Goal: Task Accomplishment & Management: Complete application form

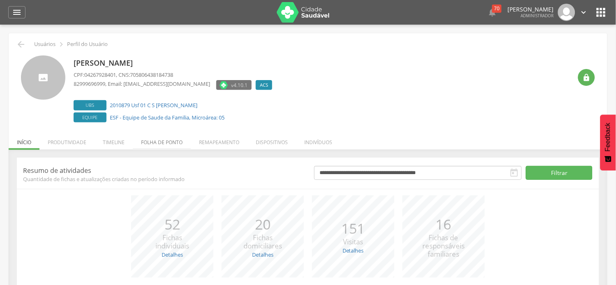
click at [162, 145] on li "Folha de ponto" at bounding box center [162, 140] width 58 height 19
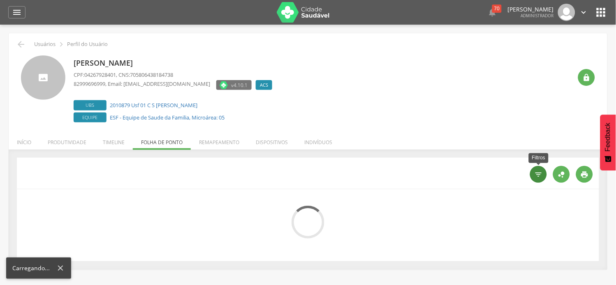
click at [543, 178] on icon "" at bounding box center [539, 175] width 8 height 8
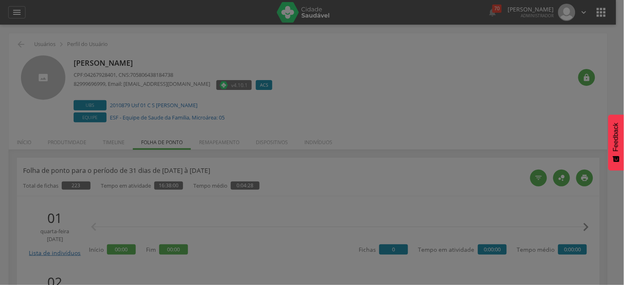
click at [348, 55] on div "**********" at bounding box center [349, 34] width 246 height 44
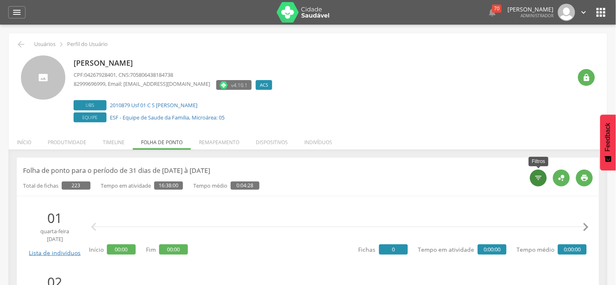
click at [537, 179] on icon "" at bounding box center [539, 178] width 8 height 8
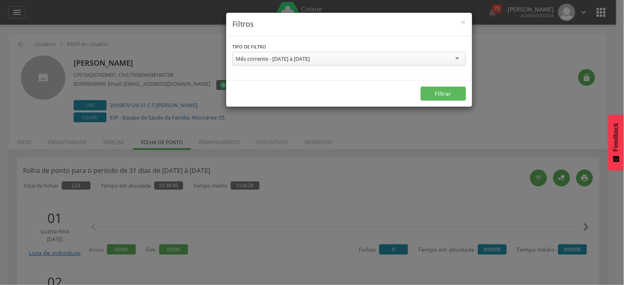
drag, startPoint x: 321, startPoint y: 61, endPoint x: 297, endPoint y: 80, distance: 30.1
click at [310, 61] on div "Mês corrente - [DATE] à [DATE]" at bounding box center [273, 58] width 74 height 7
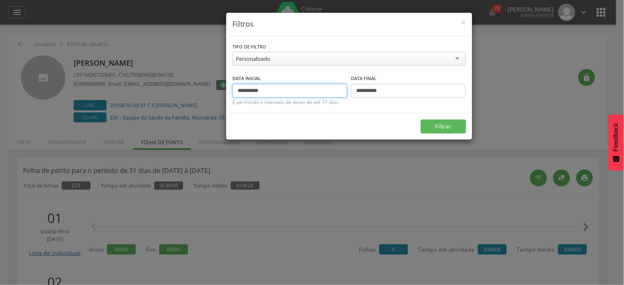
drag, startPoint x: 252, startPoint y: 93, endPoint x: 209, endPoint y: 88, distance: 43.6
click at [209, 88] on div "**********" at bounding box center [312, 142] width 624 height 285
type input "**********"
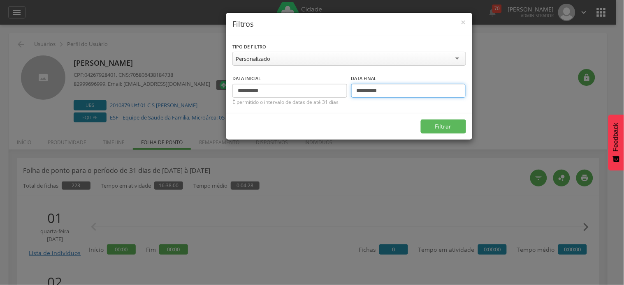
drag, startPoint x: 362, startPoint y: 91, endPoint x: 348, endPoint y: 91, distance: 14.0
click at [348, 91] on div "**********" at bounding box center [349, 86] width 234 height 24
type input "**********"
click at [421, 120] on button "Filtrar" at bounding box center [443, 127] width 45 height 14
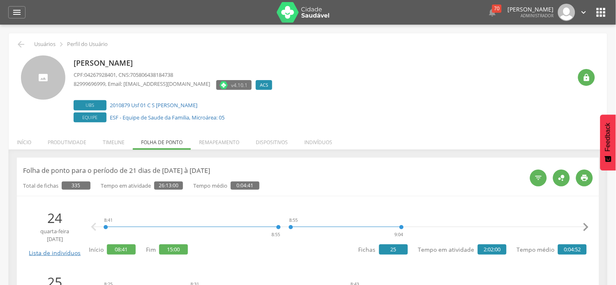
scroll to position [91, 0]
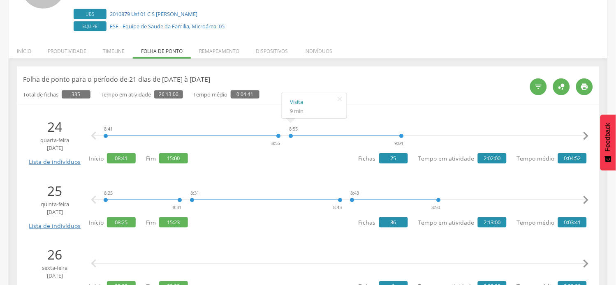
click at [587, 136] on icon "" at bounding box center [586, 136] width 16 height 16
click at [587, 135] on icon "" at bounding box center [586, 136] width 16 height 16
click at [586, 135] on icon "" at bounding box center [586, 136] width 16 height 16
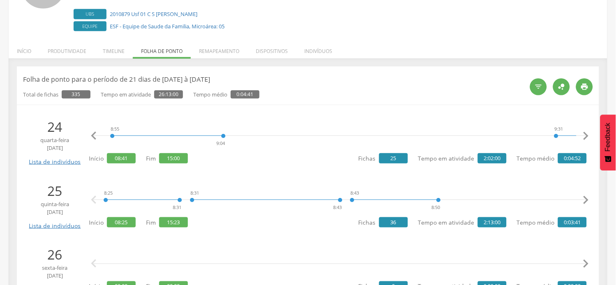
click at [586, 136] on icon "" at bounding box center [586, 136] width 16 height 16
click at [585, 136] on icon "" at bounding box center [586, 136] width 16 height 16
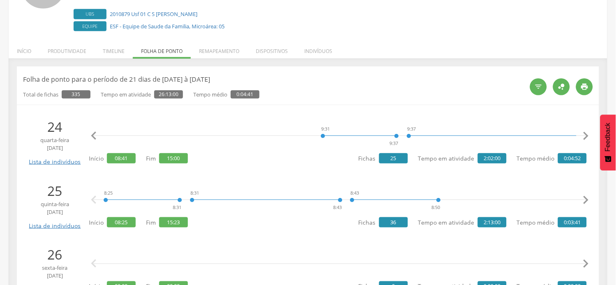
click at [585, 136] on icon "" at bounding box center [586, 136] width 16 height 16
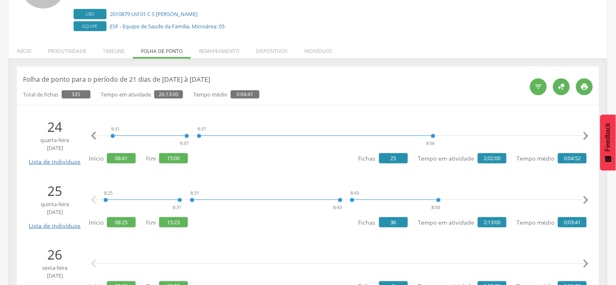
click at [585, 137] on icon "" at bounding box center [586, 136] width 16 height 16
click at [585, 136] on icon "" at bounding box center [586, 136] width 16 height 16
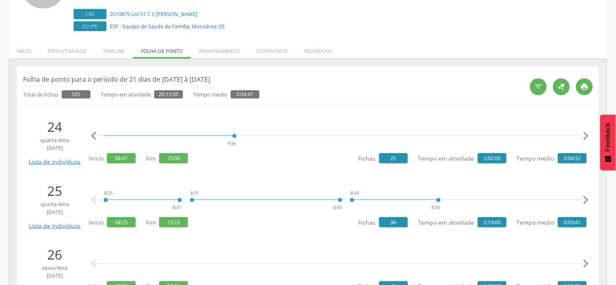
click at [585, 136] on icon "" at bounding box center [586, 136] width 16 height 16
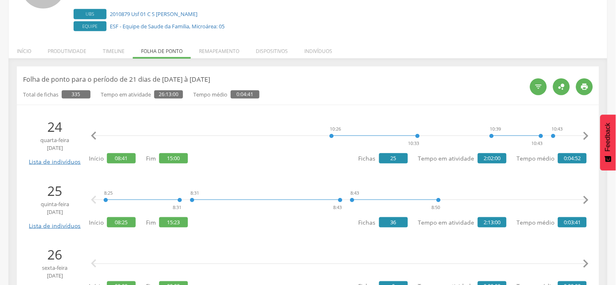
click at [585, 136] on icon "" at bounding box center [586, 136] width 16 height 16
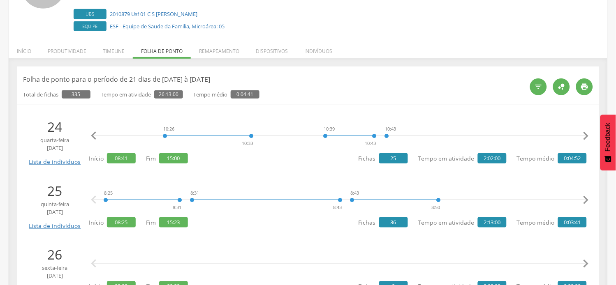
click at [585, 136] on icon "" at bounding box center [586, 136] width 16 height 16
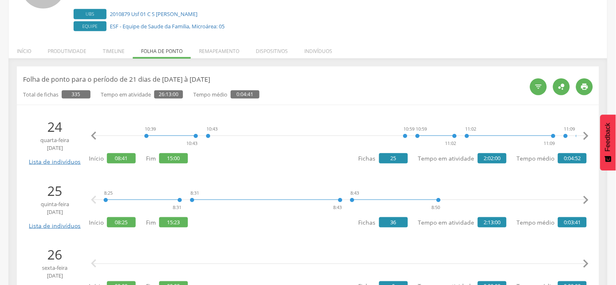
click at [585, 136] on icon "" at bounding box center [586, 136] width 16 height 16
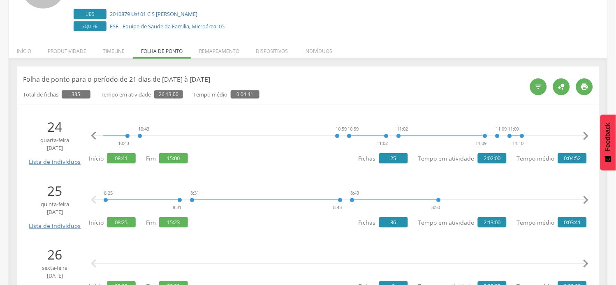
click at [585, 136] on icon "" at bounding box center [586, 136] width 16 height 16
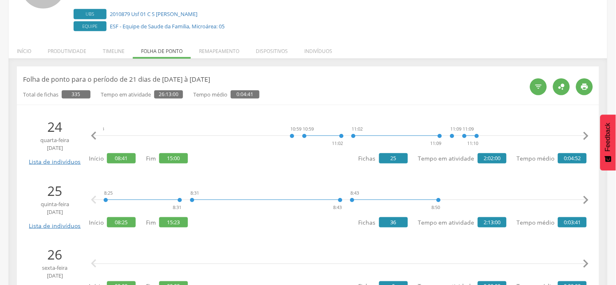
click at [585, 136] on icon "" at bounding box center [586, 136] width 16 height 16
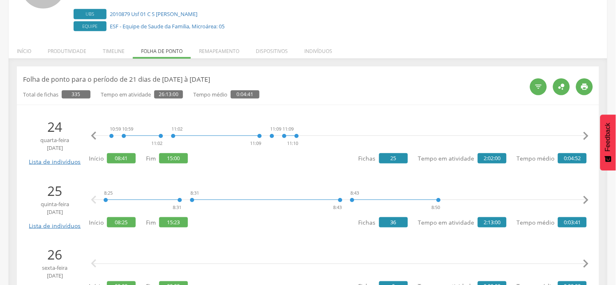
click at [585, 136] on icon "" at bounding box center [586, 136] width 16 height 16
click at [585, 135] on icon "" at bounding box center [586, 136] width 16 height 16
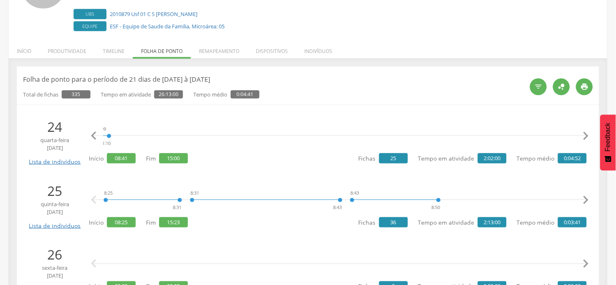
click at [585, 135] on icon "" at bounding box center [586, 136] width 16 height 16
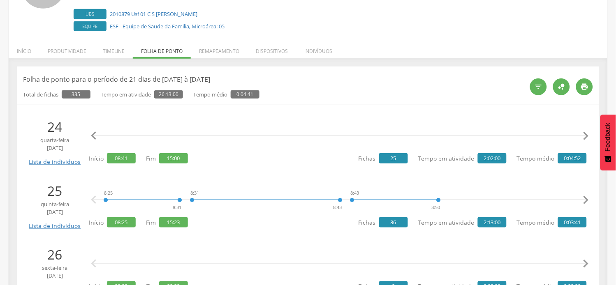
click at [585, 135] on icon "" at bounding box center [586, 136] width 16 height 16
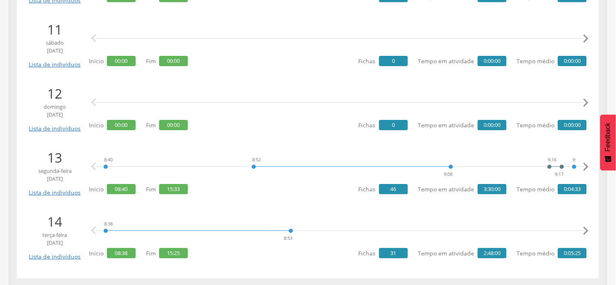
scroll to position [1281, 0]
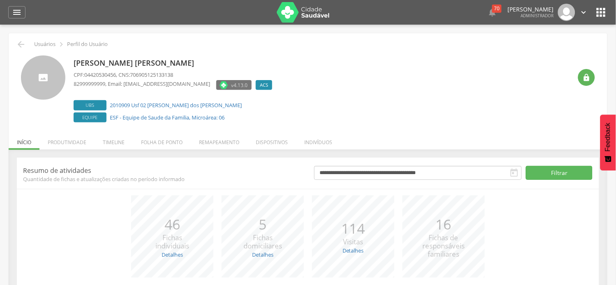
drag, startPoint x: 169, startPoint y: 141, endPoint x: 246, endPoint y: 151, distance: 76.7
click at [170, 141] on li "Folha de ponto" at bounding box center [162, 140] width 58 height 19
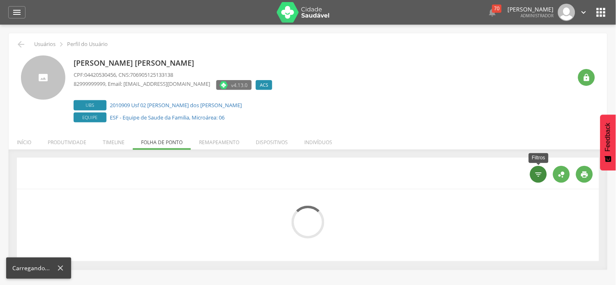
click at [536, 176] on icon "" at bounding box center [539, 175] width 8 height 8
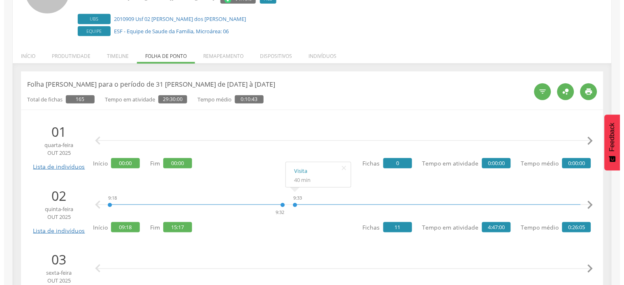
scroll to position [91, 0]
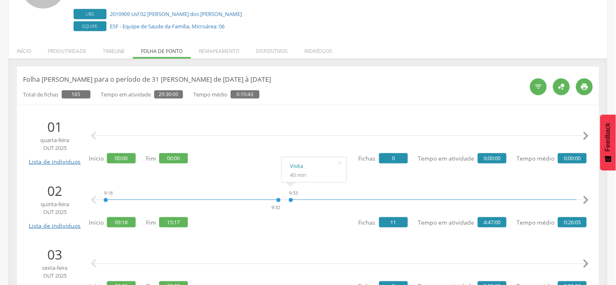
click at [533, 95] on div "  " at bounding box center [558, 87] width 69 height 24
click at [536, 91] on icon "" at bounding box center [539, 87] width 8 height 8
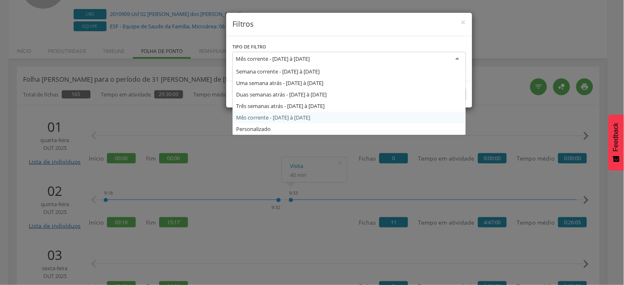
click at [308, 63] on div "Mês corrente - [DATE] à [DATE]" at bounding box center [349, 59] width 234 height 15
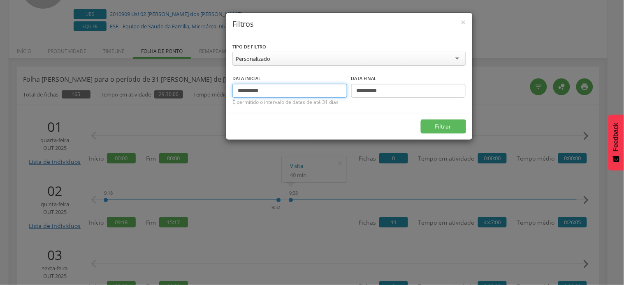
drag, startPoint x: 253, startPoint y: 92, endPoint x: 209, endPoint y: 91, distance: 44.0
click at [209, 91] on div "**********" at bounding box center [312, 142] width 624 height 285
type input "**********"
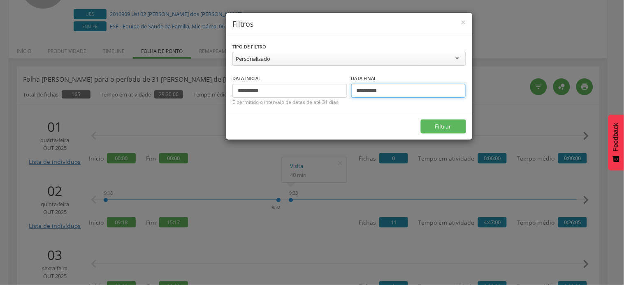
drag, startPoint x: 363, startPoint y: 91, endPoint x: 344, endPoint y: 92, distance: 19.4
click at [344, 92] on div "**********" at bounding box center [349, 86] width 234 height 24
type input "**********"
click at [421, 120] on button "Filtrar" at bounding box center [443, 127] width 45 height 14
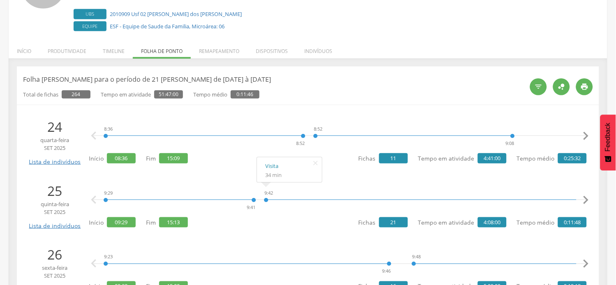
click at [587, 136] on icon "" at bounding box center [586, 136] width 16 height 16
click at [586, 136] on icon "" at bounding box center [586, 136] width 16 height 16
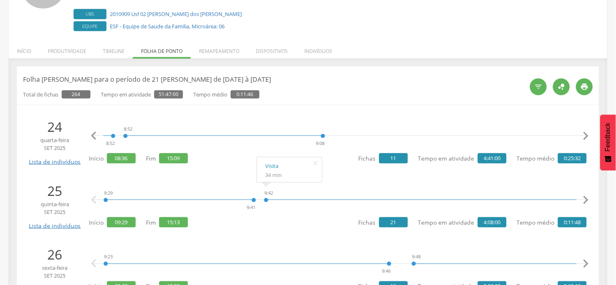
click at [586, 136] on icon "" at bounding box center [586, 136] width 16 height 16
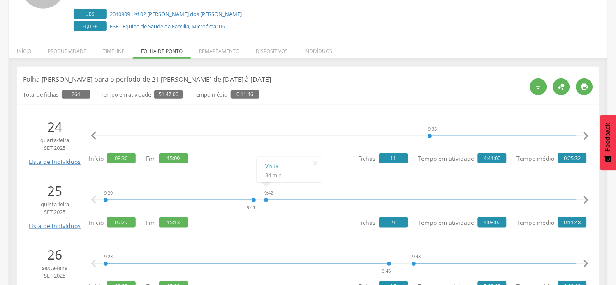
click at [586, 136] on icon "" at bounding box center [586, 136] width 16 height 16
click at [585, 132] on icon "" at bounding box center [586, 136] width 16 height 16
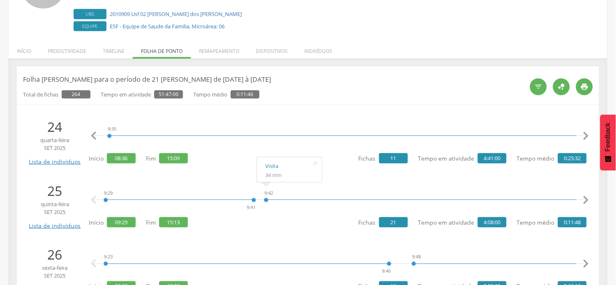
click at [585, 132] on icon "" at bounding box center [586, 136] width 16 height 16
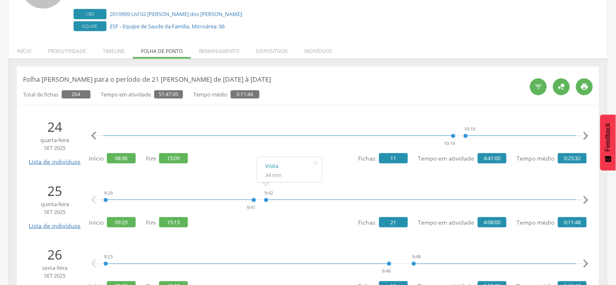
click at [585, 132] on icon "" at bounding box center [586, 136] width 16 height 16
click at [586, 136] on icon "" at bounding box center [586, 136] width 16 height 16
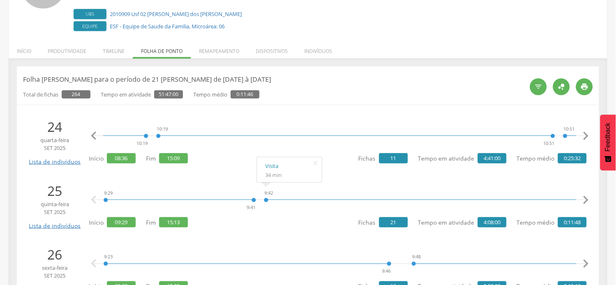
click at [586, 136] on icon "" at bounding box center [586, 136] width 16 height 16
click at [590, 136] on icon "" at bounding box center [586, 136] width 16 height 16
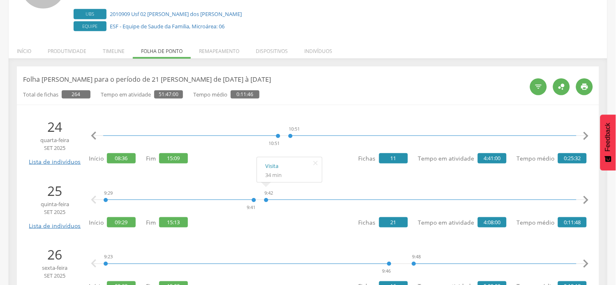
click at [587, 136] on icon "" at bounding box center [586, 136] width 16 height 16
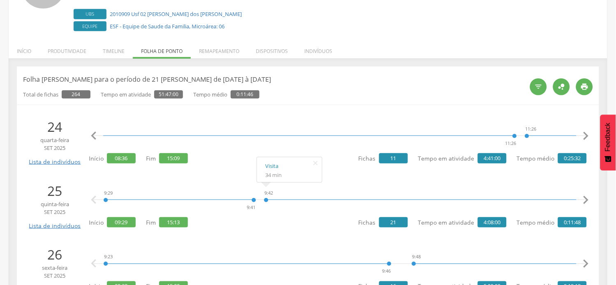
click at [587, 136] on icon "" at bounding box center [586, 136] width 16 height 16
click at [584, 137] on icon "" at bounding box center [586, 136] width 16 height 16
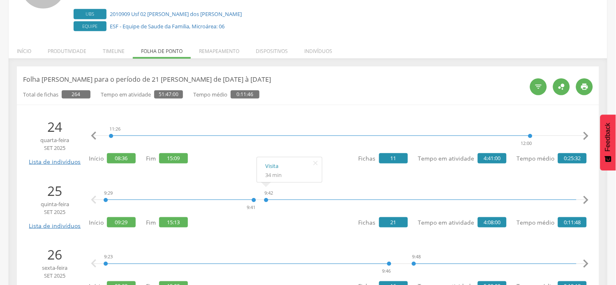
click at [584, 137] on icon "" at bounding box center [586, 136] width 16 height 16
click at [585, 137] on icon "" at bounding box center [586, 136] width 16 height 16
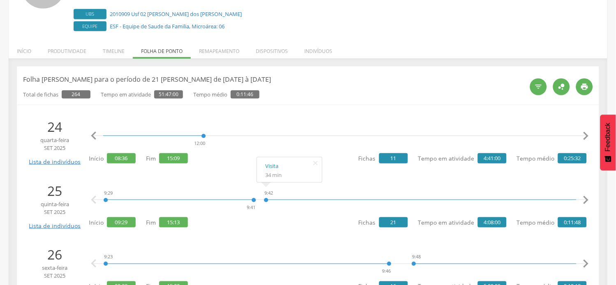
click at [585, 137] on icon "" at bounding box center [586, 136] width 16 height 16
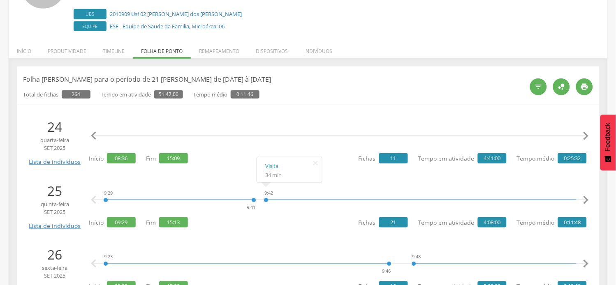
click at [585, 137] on icon "" at bounding box center [586, 136] width 16 height 16
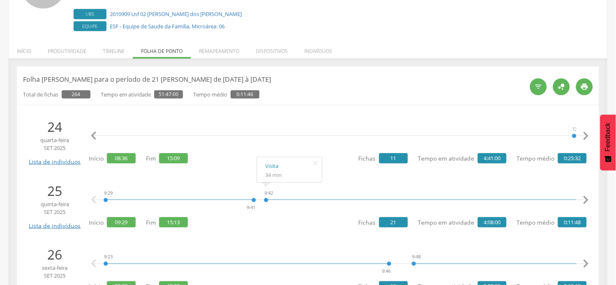
click at [585, 137] on icon "" at bounding box center [586, 136] width 16 height 16
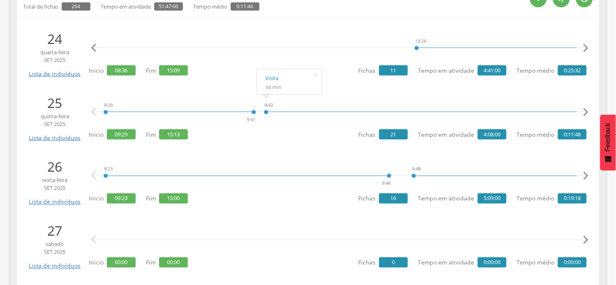
scroll to position [183, 0]
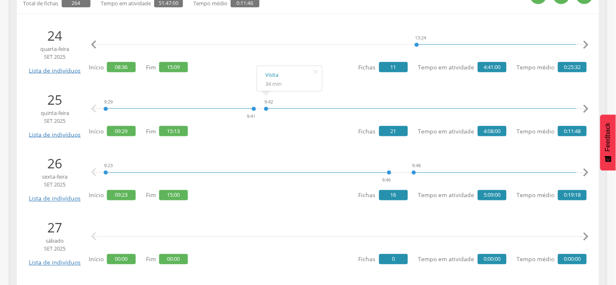
click at [586, 108] on icon "" at bounding box center [586, 109] width 16 height 16
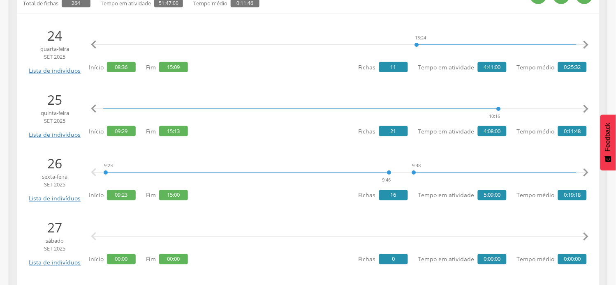
click at [586, 108] on icon "" at bounding box center [586, 109] width 16 height 16
click at [587, 107] on icon "" at bounding box center [586, 109] width 16 height 16
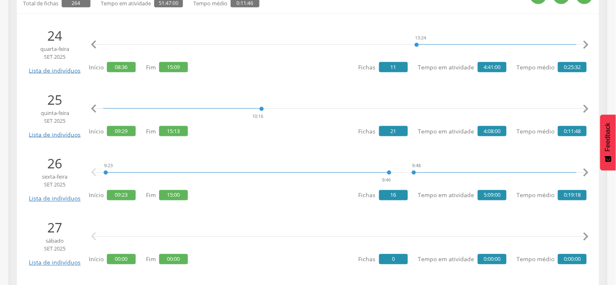
click at [587, 107] on icon "" at bounding box center [586, 109] width 16 height 16
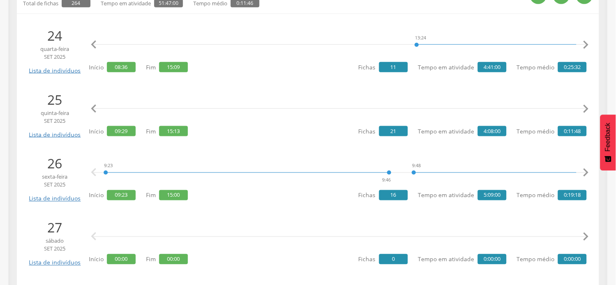
click at [587, 107] on icon "" at bounding box center [586, 109] width 16 height 16
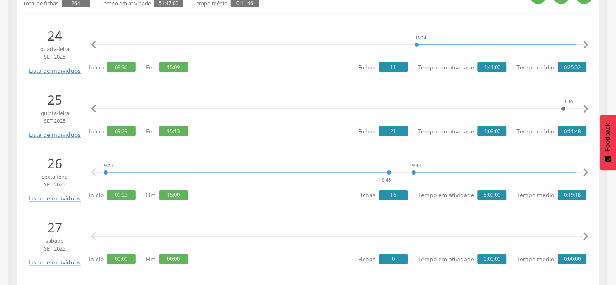
click at [587, 107] on icon "" at bounding box center [586, 109] width 16 height 16
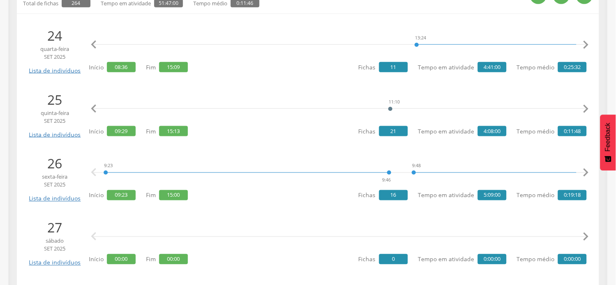
click at [587, 107] on icon "" at bounding box center [586, 109] width 16 height 16
click at [587, 106] on icon "" at bounding box center [586, 109] width 16 height 16
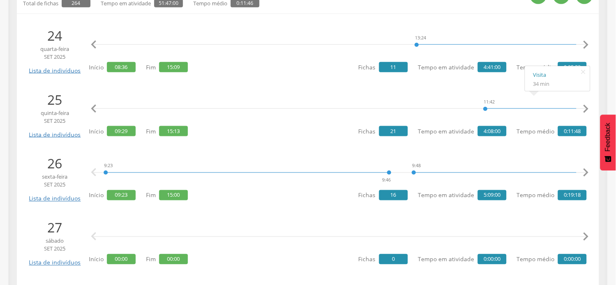
click at [93, 107] on icon "" at bounding box center [94, 109] width 16 height 16
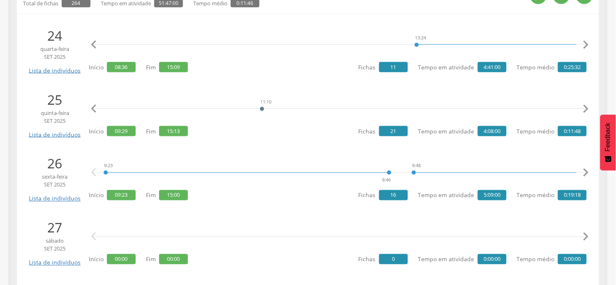
click at [93, 107] on icon "" at bounding box center [94, 109] width 16 height 16
click at [94, 107] on icon "" at bounding box center [94, 109] width 16 height 16
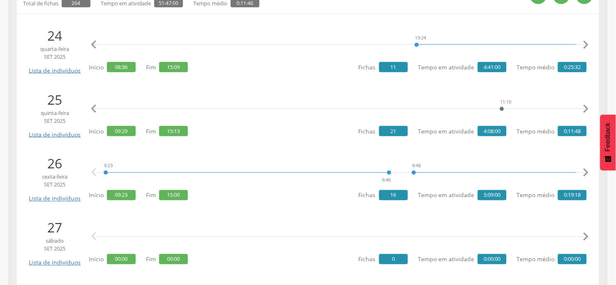
click at [94, 107] on icon "" at bounding box center [94, 109] width 16 height 16
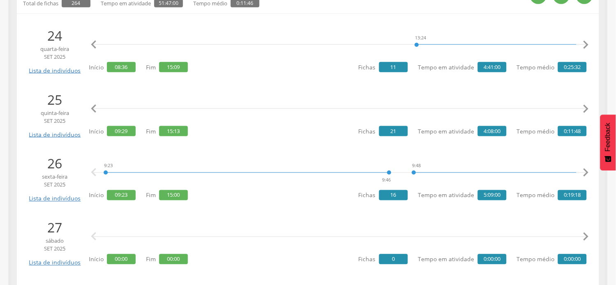
click at [94, 107] on icon "" at bounding box center [94, 109] width 16 height 16
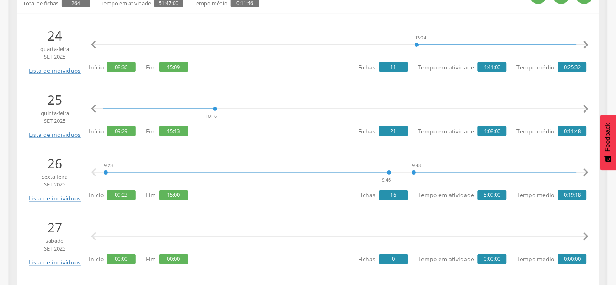
click at [94, 107] on icon "" at bounding box center [94, 109] width 16 height 16
click at [95, 107] on icon "" at bounding box center [94, 109] width 16 height 16
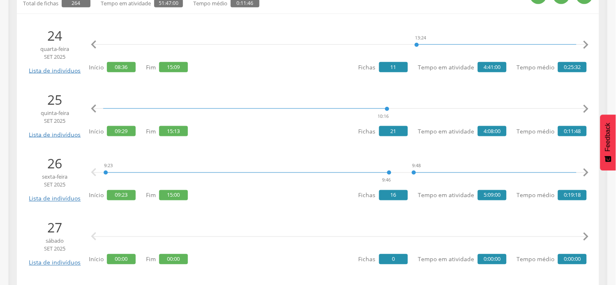
click at [95, 107] on icon "" at bounding box center [94, 109] width 16 height 16
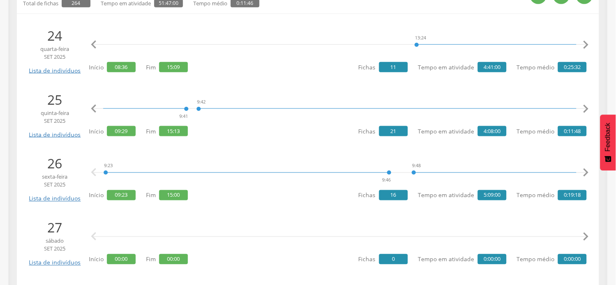
click at [95, 107] on icon "" at bounding box center [94, 109] width 16 height 16
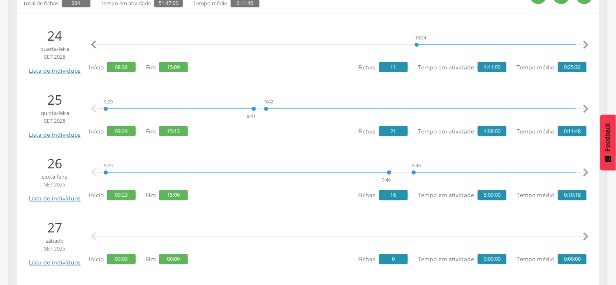
click at [95, 107] on icon "" at bounding box center [94, 109] width 16 height 16
click at [587, 103] on icon "" at bounding box center [586, 109] width 16 height 16
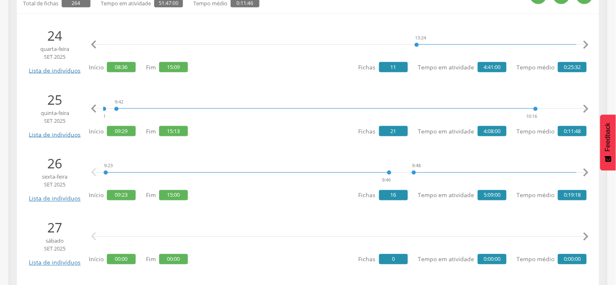
click at [587, 103] on icon "" at bounding box center [586, 109] width 16 height 16
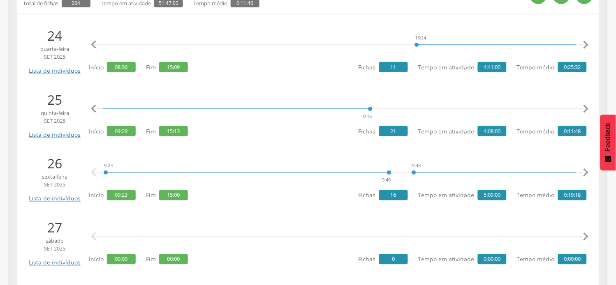
click at [587, 103] on icon "" at bounding box center [586, 109] width 16 height 16
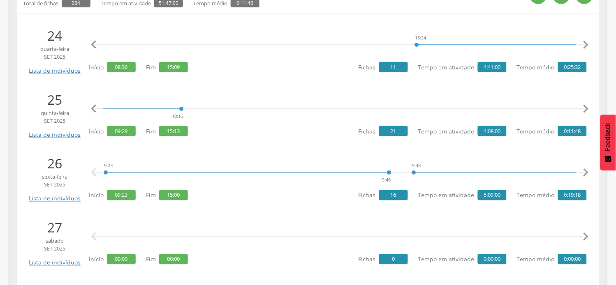
click at [587, 103] on icon "" at bounding box center [586, 109] width 16 height 16
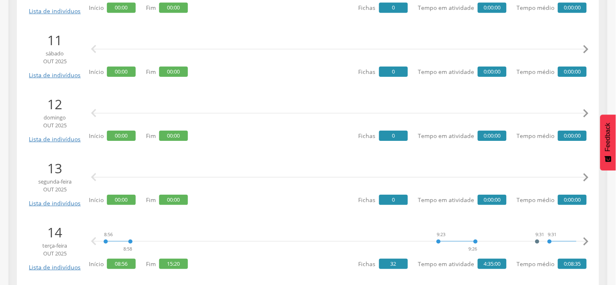
scroll to position [1281, 0]
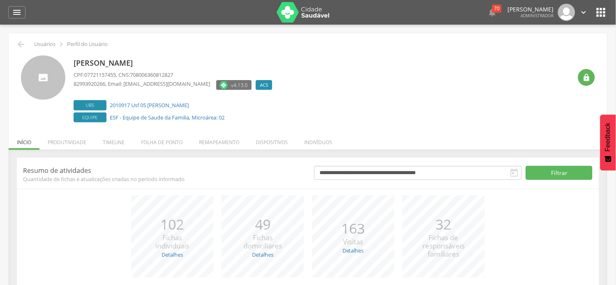
click at [160, 141] on li "Folha de ponto" at bounding box center [162, 140] width 58 height 19
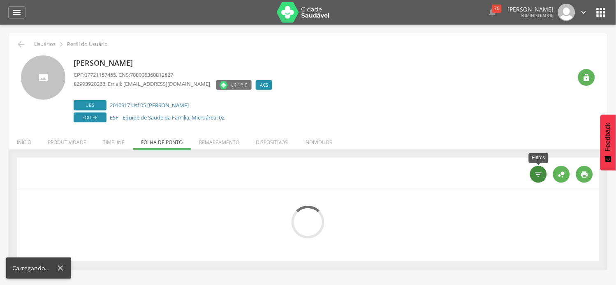
click at [540, 177] on icon "" at bounding box center [539, 175] width 8 height 8
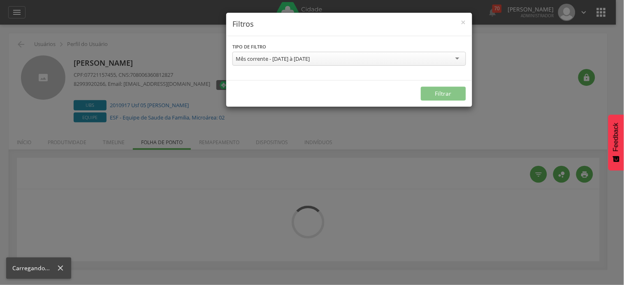
click at [282, 60] on div "Mês corrente - [DATE] à [DATE]" at bounding box center [273, 58] width 74 height 7
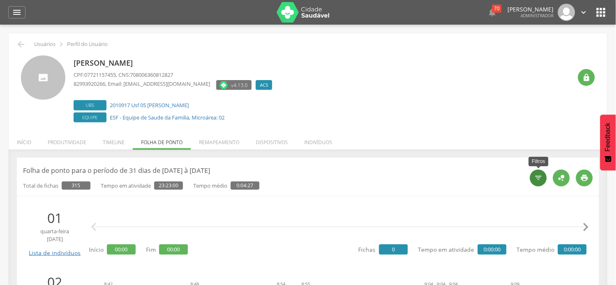
click at [536, 183] on div "" at bounding box center [538, 178] width 17 height 17
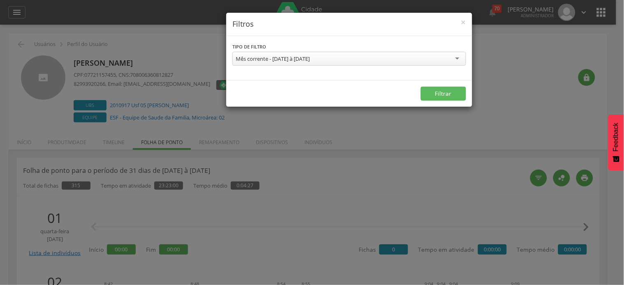
click at [282, 58] on div "Mês corrente - [DATE] à [DATE]" at bounding box center [273, 58] width 74 height 7
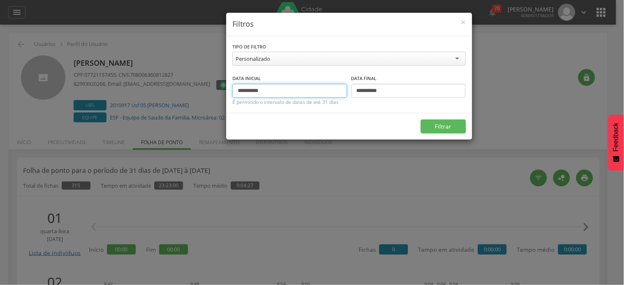
drag, startPoint x: 253, startPoint y: 89, endPoint x: 220, endPoint y: 88, distance: 33.3
click at [220, 88] on div "**********" at bounding box center [312, 142] width 624 height 285
type input "**********"
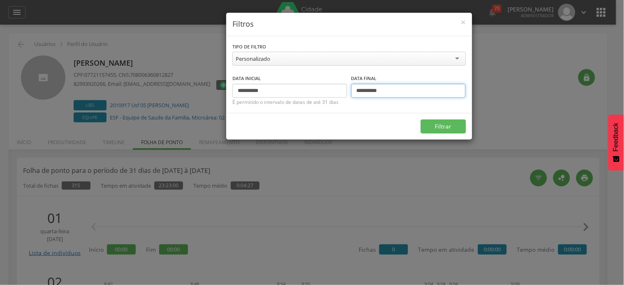
drag, startPoint x: 363, startPoint y: 88, endPoint x: 343, endPoint y: 89, distance: 20.2
click at [343, 89] on div "**********" at bounding box center [349, 86] width 234 height 24
type input "**********"
click at [421, 120] on button "Filtrar" at bounding box center [443, 127] width 45 height 14
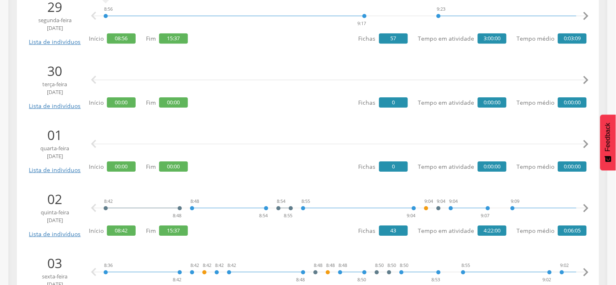
scroll to position [548, 0]
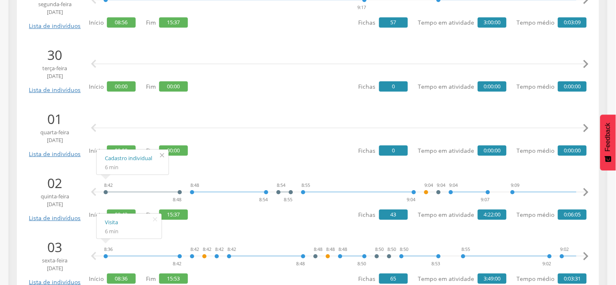
click at [165, 156] on icon "" at bounding box center [162, 156] width 13 height 12
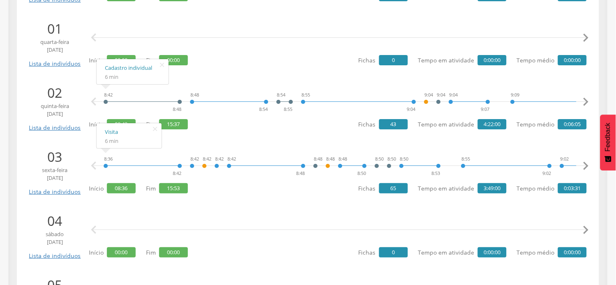
scroll to position [640, 0]
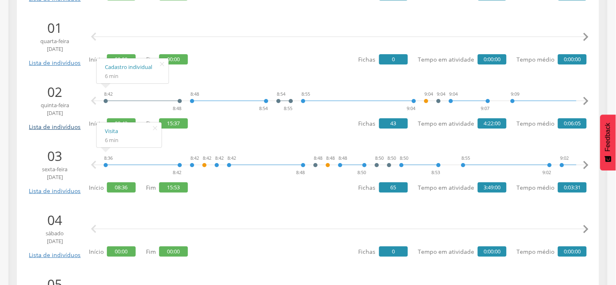
drag, startPoint x: 156, startPoint y: 128, endPoint x: 72, endPoint y: 118, distance: 85.3
click at [155, 125] on icon "" at bounding box center [155, 129] width 13 height 12
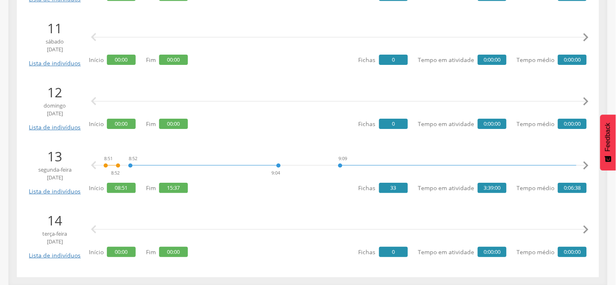
scroll to position [1281, 0]
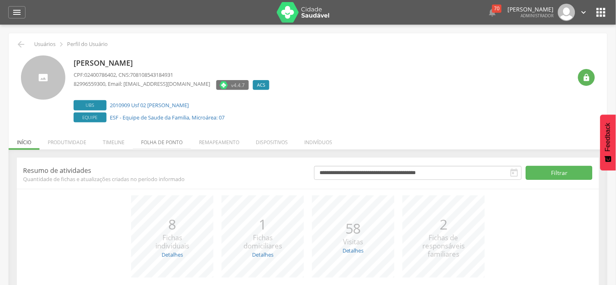
click at [157, 146] on li "Folha de ponto" at bounding box center [162, 140] width 58 height 19
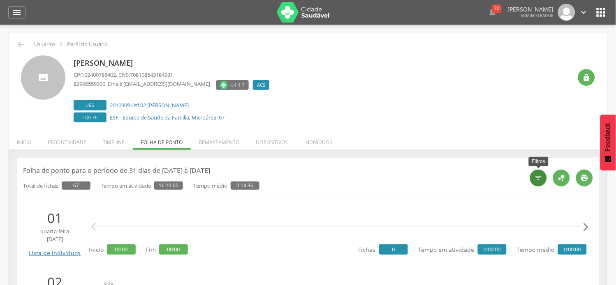
click at [541, 184] on div "" at bounding box center [538, 178] width 17 height 17
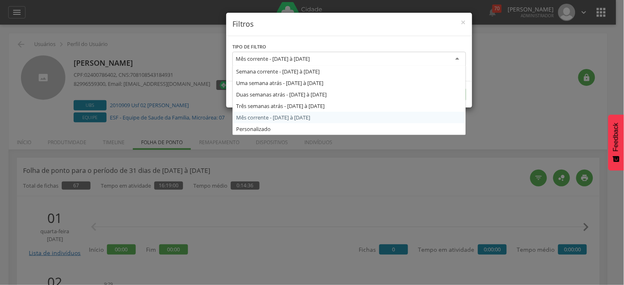
click at [310, 56] on div "Mês corrente - [DATE] à [DATE]" at bounding box center [273, 58] width 74 height 7
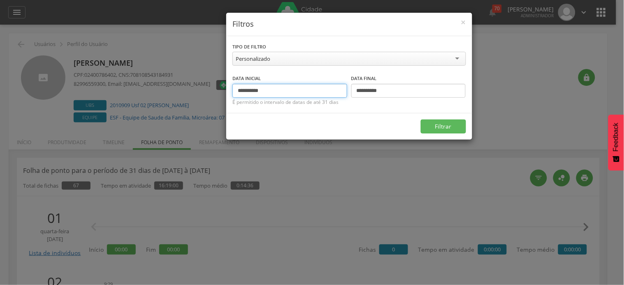
drag, startPoint x: 251, startPoint y: 95, endPoint x: 228, endPoint y: 97, distance: 23.1
click at [228, 97] on div "**********" at bounding box center [349, 74] width 246 height 77
type input "**********"
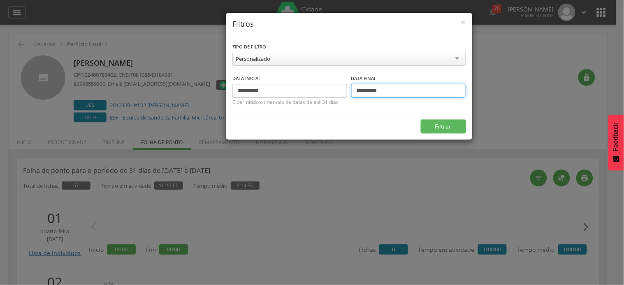
drag, startPoint x: 363, startPoint y: 91, endPoint x: 355, endPoint y: 93, distance: 9.0
click at [355, 93] on input "**********" at bounding box center [408, 91] width 115 height 14
type input "**********"
click at [421, 120] on button "Filtrar" at bounding box center [443, 127] width 45 height 14
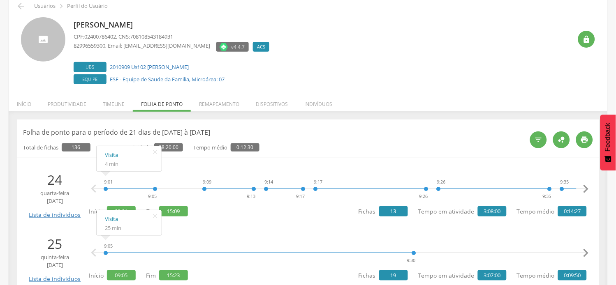
scroll to position [137, 0]
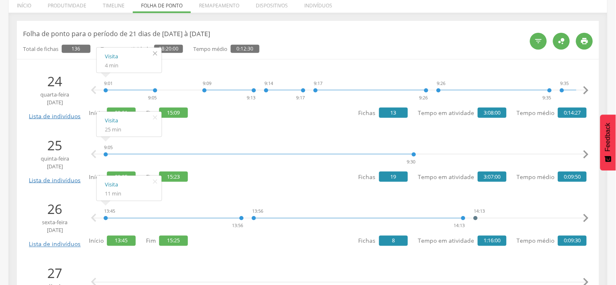
click at [157, 50] on icon "" at bounding box center [155, 54] width 13 height 12
click at [156, 117] on icon "" at bounding box center [155, 118] width 13 height 12
click at [585, 93] on icon "" at bounding box center [586, 90] width 16 height 16
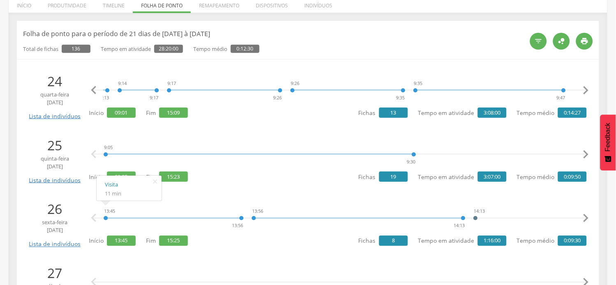
scroll to position [0, 158]
click at [582, 93] on icon "" at bounding box center [586, 90] width 16 height 16
click at [586, 92] on icon "" at bounding box center [586, 90] width 16 height 16
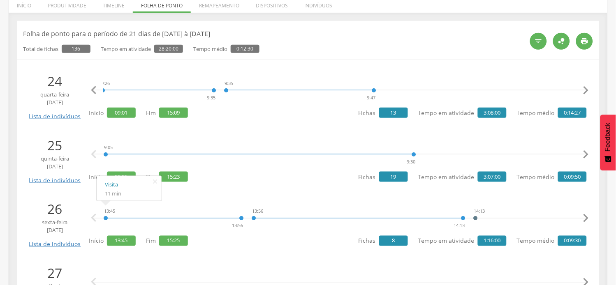
click at [586, 92] on icon "" at bounding box center [586, 90] width 16 height 16
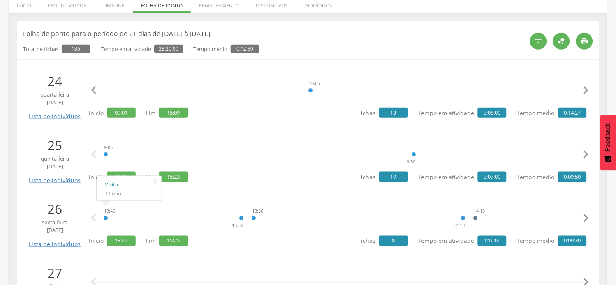
click at [586, 92] on icon "" at bounding box center [586, 90] width 16 height 16
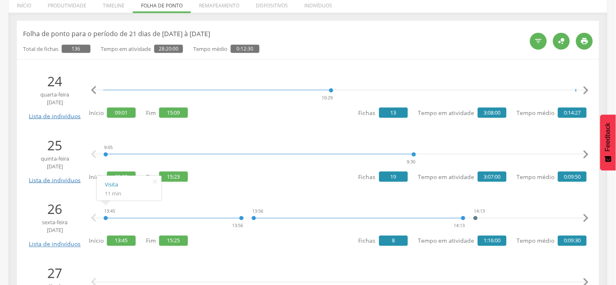
click at [586, 92] on icon "" at bounding box center [586, 90] width 16 height 16
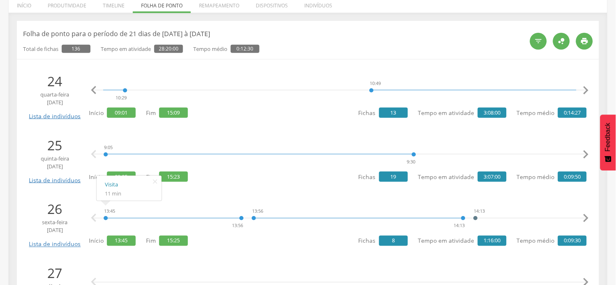
click at [586, 92] on icon "" at bounding box center [586, 90] width 16 height 16
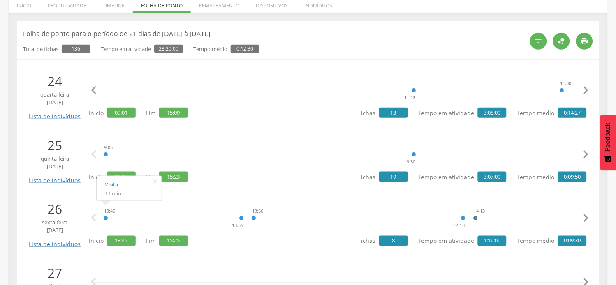
click at [586, 92] on icon "" at bounding box center [586, 90] width 16 height 16
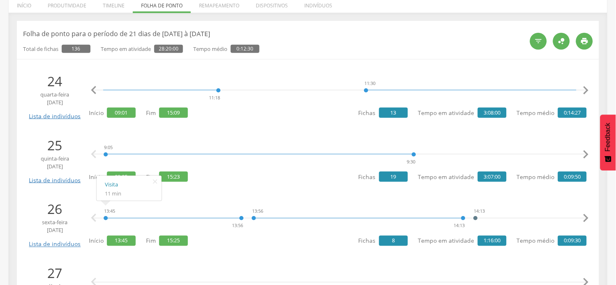
click at [586, 92] on icon "" at bounding box center [586, 90] width 16 height 16
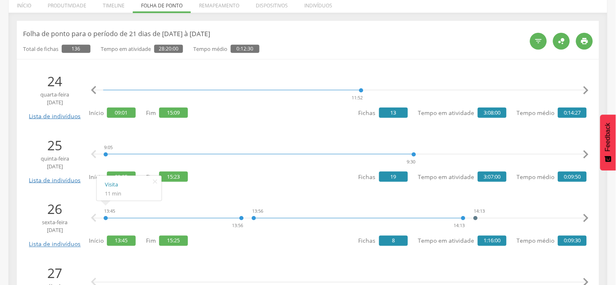
click at [586, 92] on icon "" at bounding box center [586, 90] width 16 height 16
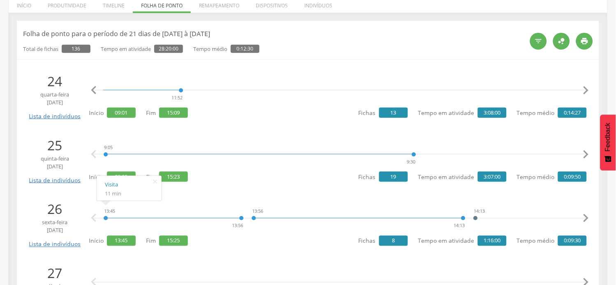
click at [586, 92] on icon "" at bounding box center [586, 90] width 16 height 16
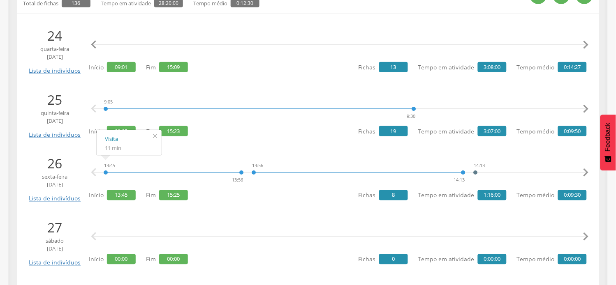
click at [154, 139] on icon "" at bounding box center [155, 136] width 13 height 12
click at [585, 104] on icon "" at bounding box center [586, 109] width 16 height 16
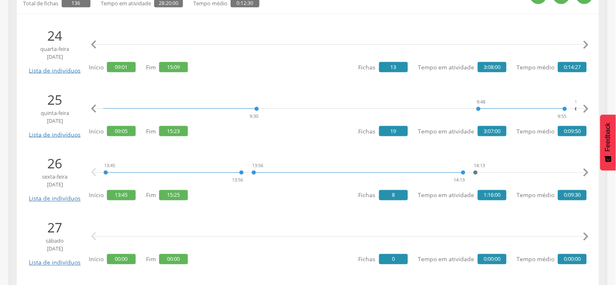
click at [585, 107] on icon "" at bounding box center [586, 109] width 16 height 16
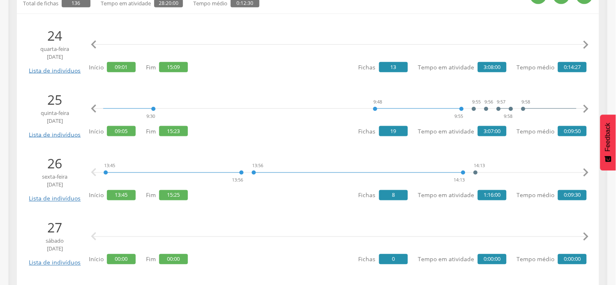
click at [585, 107] on icon "" at bounding box center [586, 109] width 16 height 16
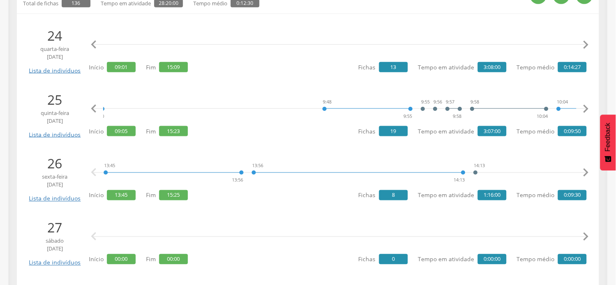
click at [585, 107] on icon "" at bounding box center [586, 109] width 16 height 16
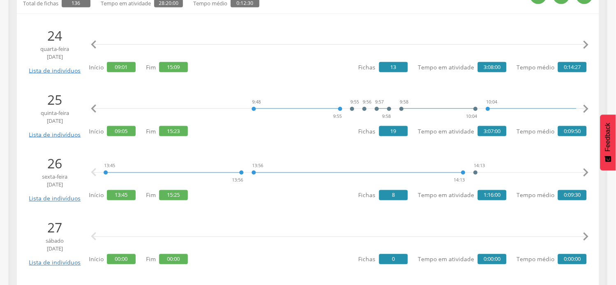
click at [585, 107] on icon "" at bounding box center [586, 109] width 16 height 16
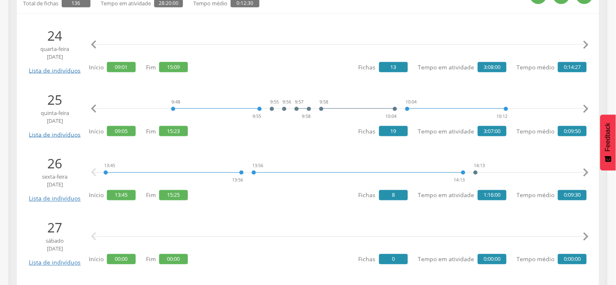
click at [585, 107] on icon "" at bounding box center [586, 109] width 16 height 16
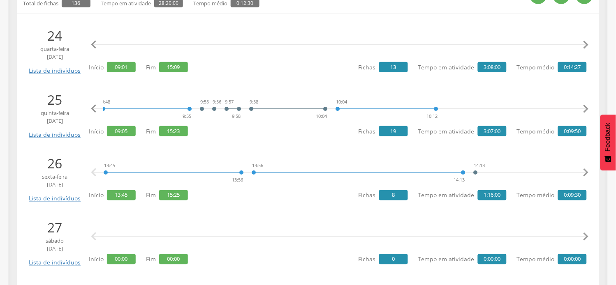
click at [585, 107] on icon "" at bounding box center [586, 109] width 16 height 16
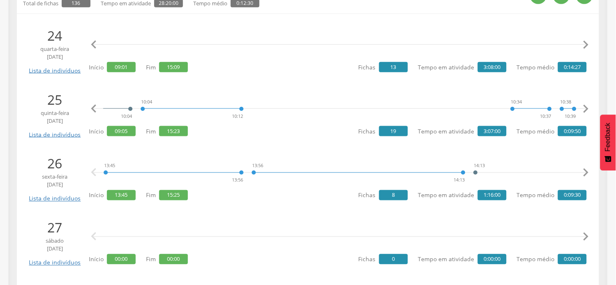
click at [585, 107] on icon "" at bounding box center [586, 109] width 16 height 16
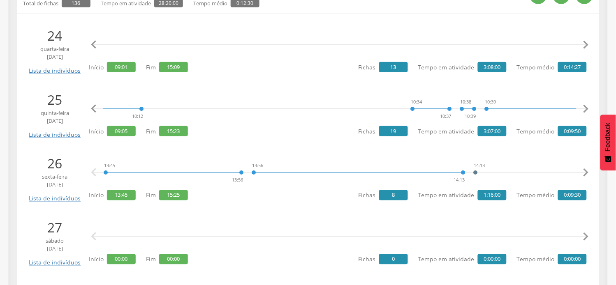
click at [585, 107] on icon "" at bounding box center [586, 109] width 16 height 16
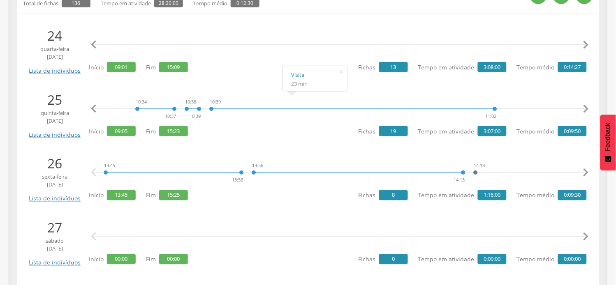
click at [587, 111] on icon "" at bounding box center [586, 109] width 16 height 16
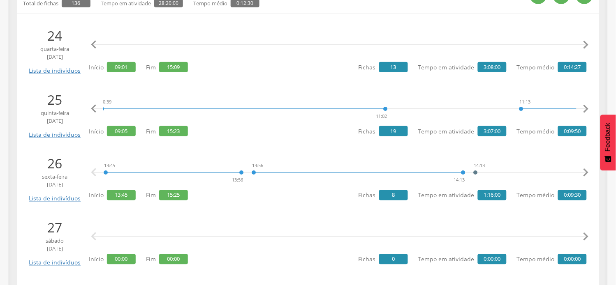
click at [587, 110] on icon "" at bounding box center [586, 109] width 16 height 16
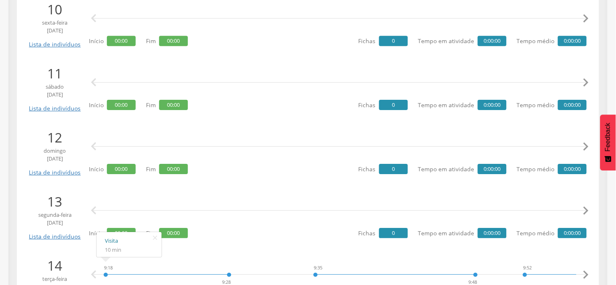
scroll to position [1281, 0]
